Goal: Task Accomplishment & Management: Complete application form

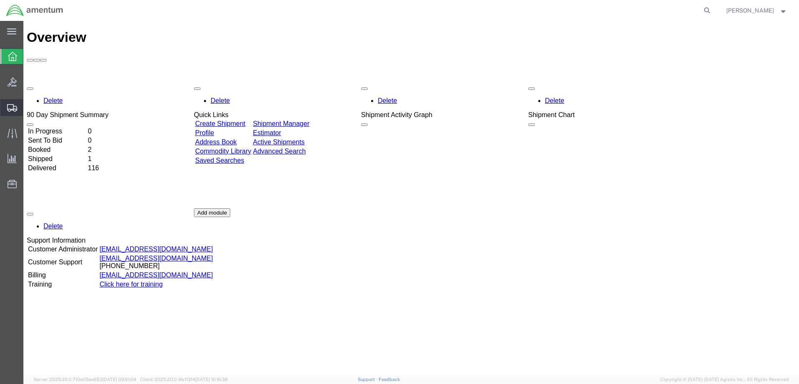
click at [0, 0] on span "Create Shipment" at bounding box center [0, 0] width 0 height 0
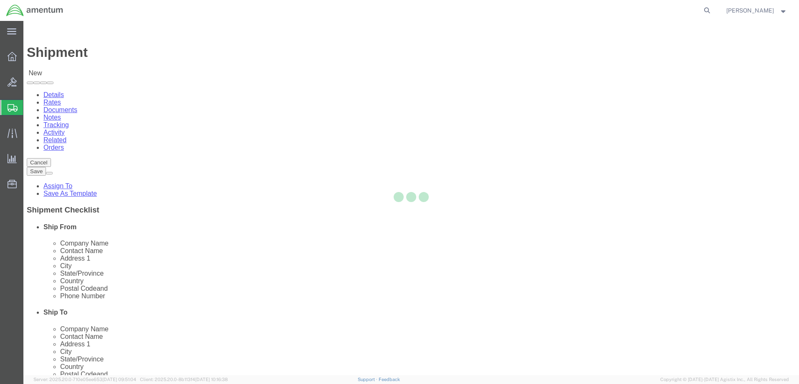
select select
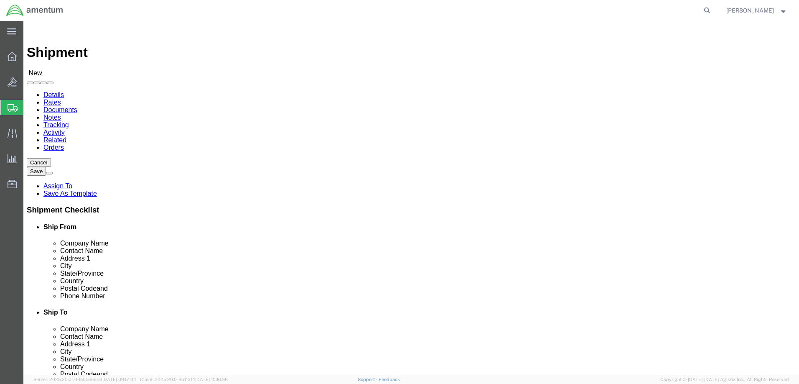
click input "text"
type input "back"
click p "- Amentum Services, Inc. - ([PERSON_NAME]) [STREET_ADDRESS]"
select select "FL"
type input "[PERSON_NAME] back"
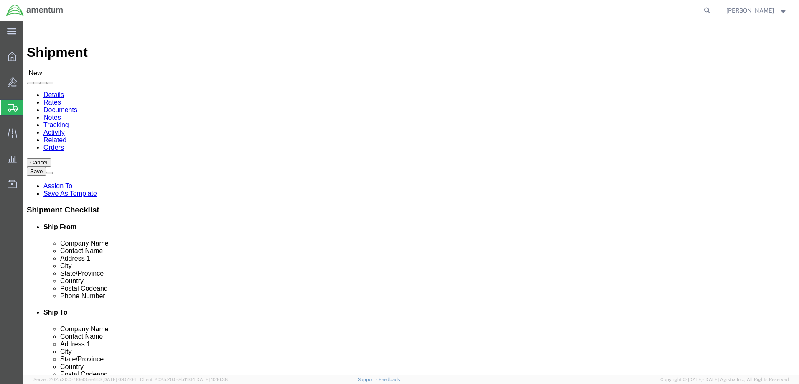
click input "text"
type input "Navsta"
click p "- NAVSTA - (Calibration Lab / [PERSON_NAME]) [STREET_ADDRESS][PERSON_NAME]"
select select "RI"
type input "NAVSTA"
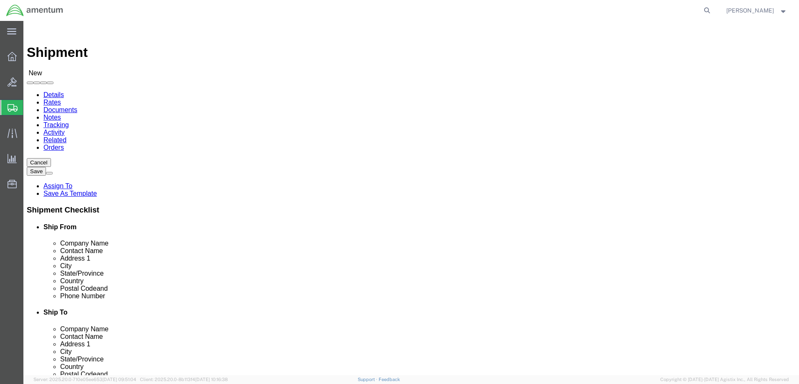
click div "[DATE] 11:00 AM"
click input "11:00 AM"
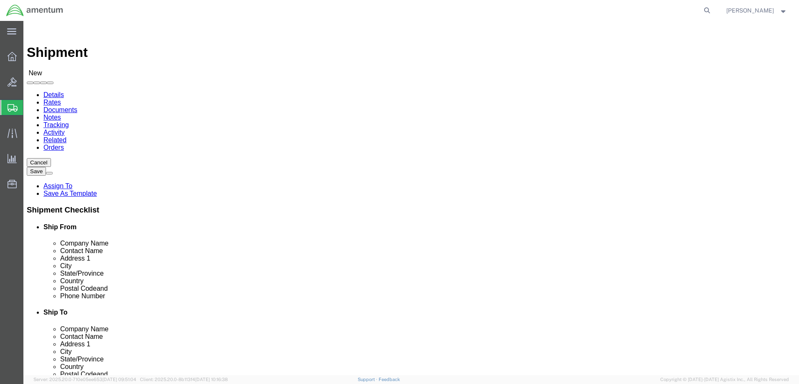
click input "11:00 AM"
type input "7:00 AM"
click button "Apply"
click div "[DATE] 8:00 AM"
click input "4:00 AM"
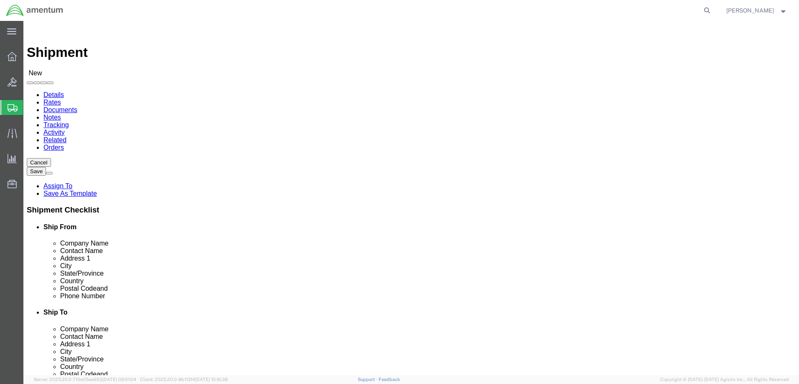
click input "4:00 AM"
type input "4:00 pm"
click button "Apply"
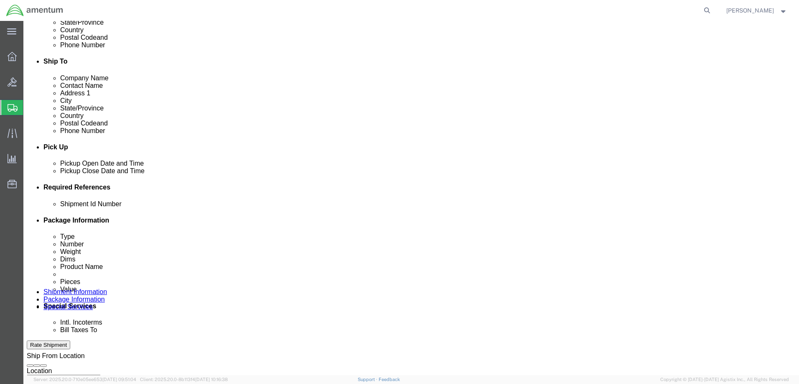
click div "Shipment Id Number"
click input "text"
type input "N638215 269 G008XX"
click button "Add reference"
select select "PROJ"
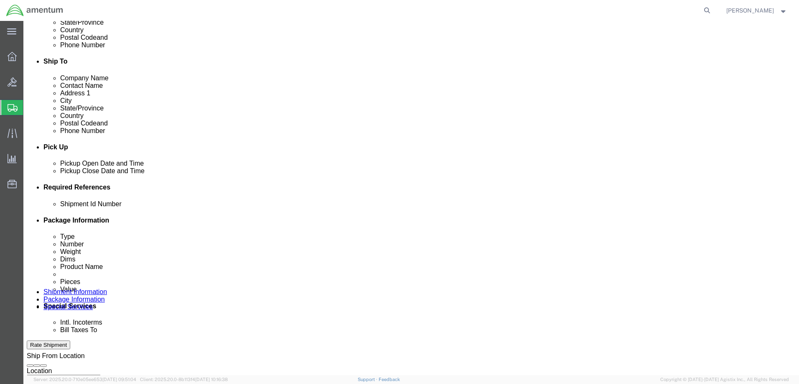
click input "text"
type input "Autec"
click button "Add reference"
select select "PROJNUM"
click input "text"
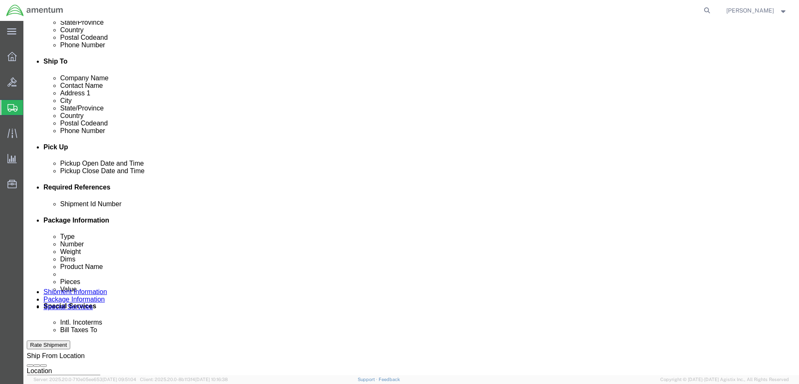
type input "4732.C0.03RU.13120301.900E017"
click button "Continue"
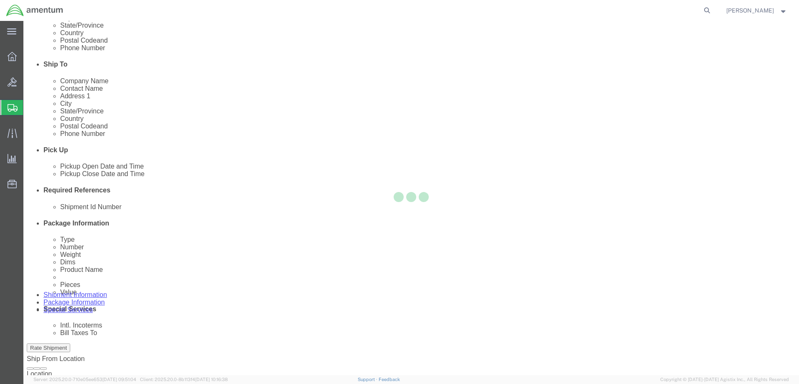
select select "CBOX"
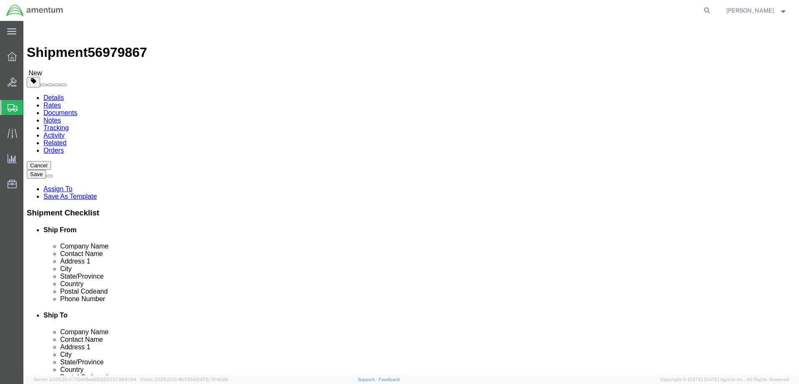
click input "text"
type input "22"
type input "20"
type input "9"
click input "0.00"
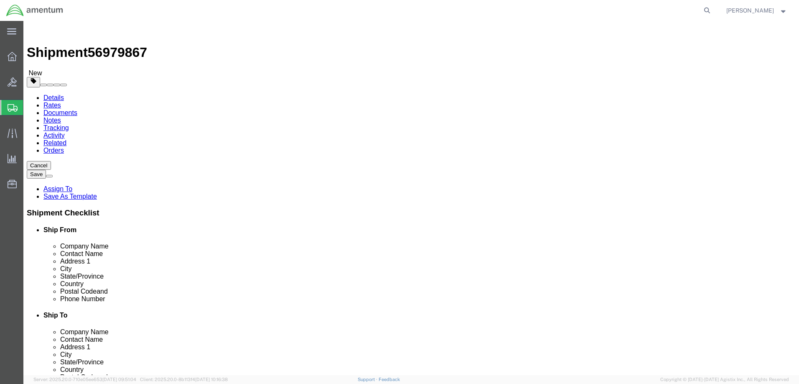
drag, startPoint x: 134, startPoint y: 194, endPoint x: 82, endPoint y: 189, distance: 51.6
click div "Weight 0.00 Select kgs lbs Ship. t°"
type input "22"
click link "Add Content"
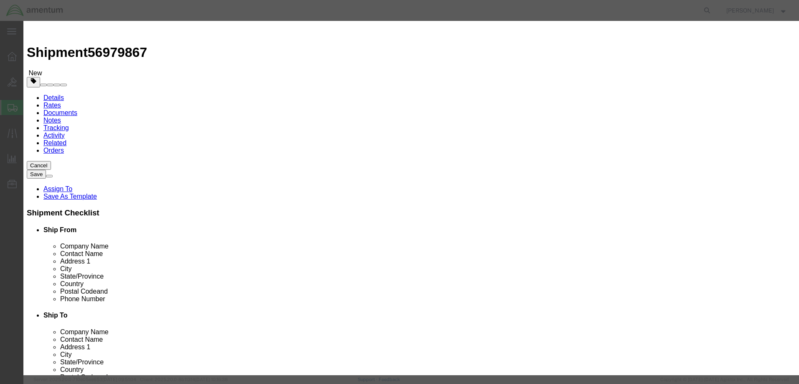
click input "text"
type input "Dynamometer"
click textarea
type textarea "S/N DEDC"
